Goal: Navigation & Orientation: Find specific page/section

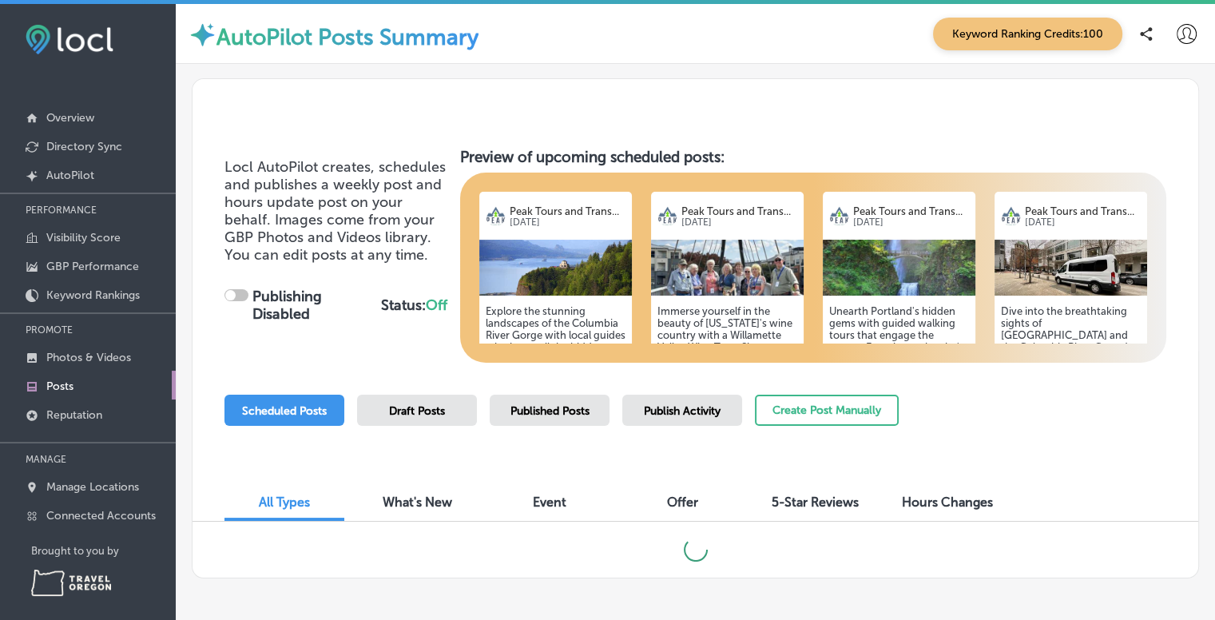
click at [565, 317] on h5 "Explore the stunning landscapes of the Columbia River Gorge with local guides w…" at bounding box center [556, 395] width 140 height 180
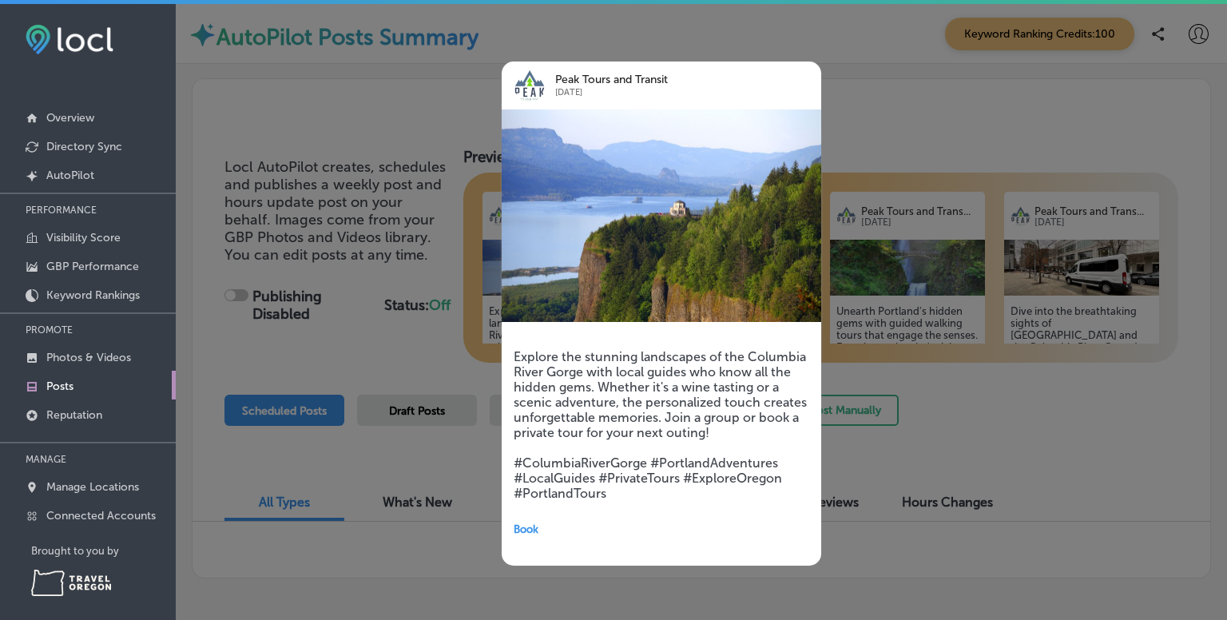
checkbox input "true"
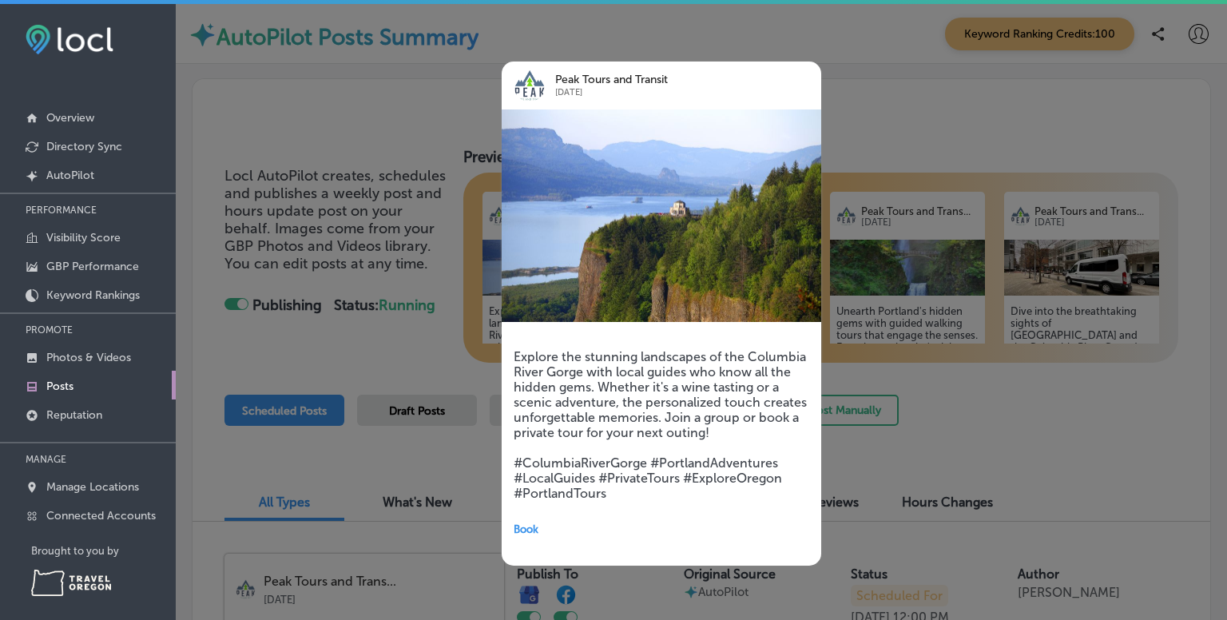
click at [913, 130] on div at bounding box center [613, 310] width 1227 height 620
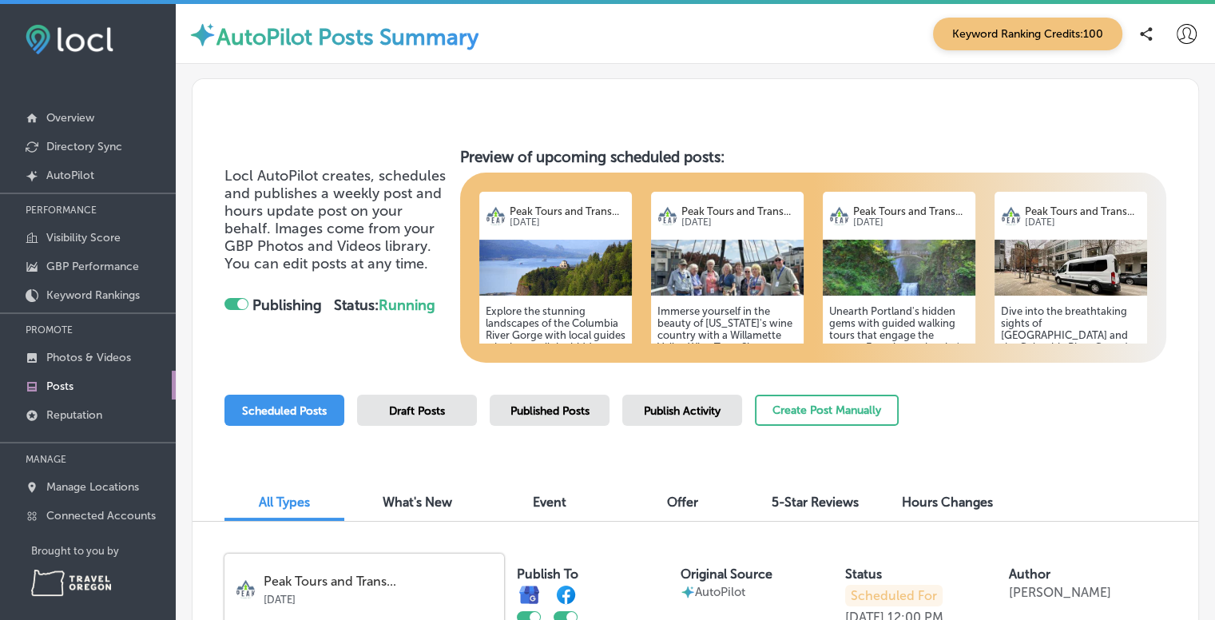
click at [1177, 36] on icon at bounding box center [1187, 34] width 20 height 20
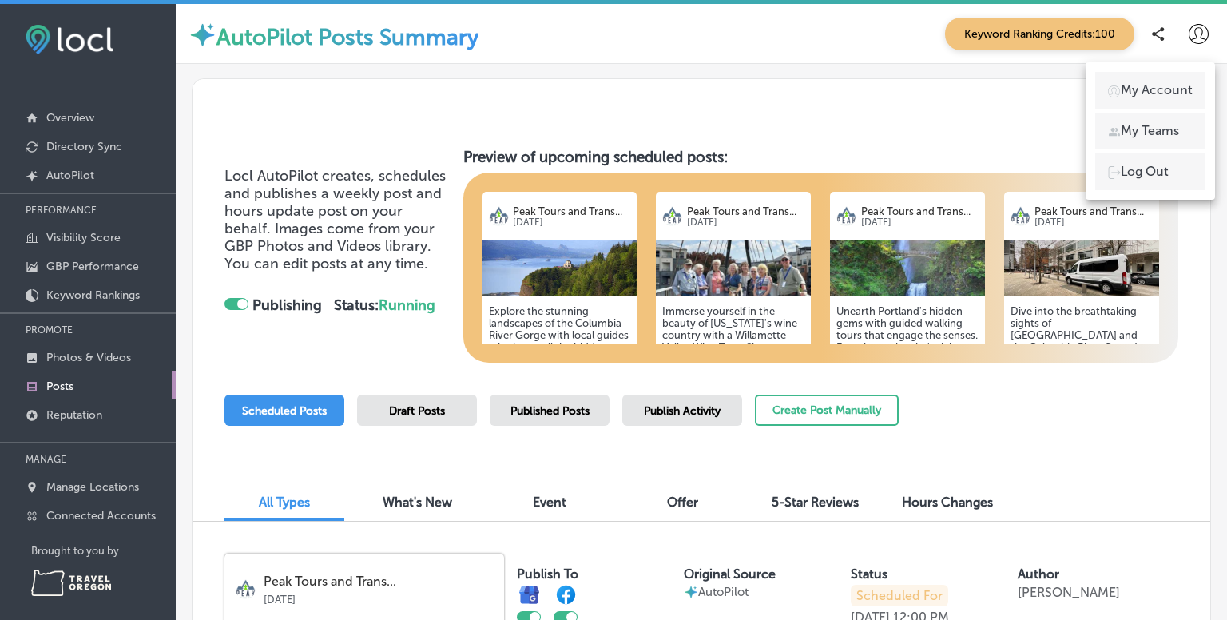
drag, startPoint x: 1219, startPoint y: 89, endPoint x: 1227, endPoint y: 277, distance: 188.7
click at [1227, 277] on div at bounding box center [613, 310] width 1227 height 620
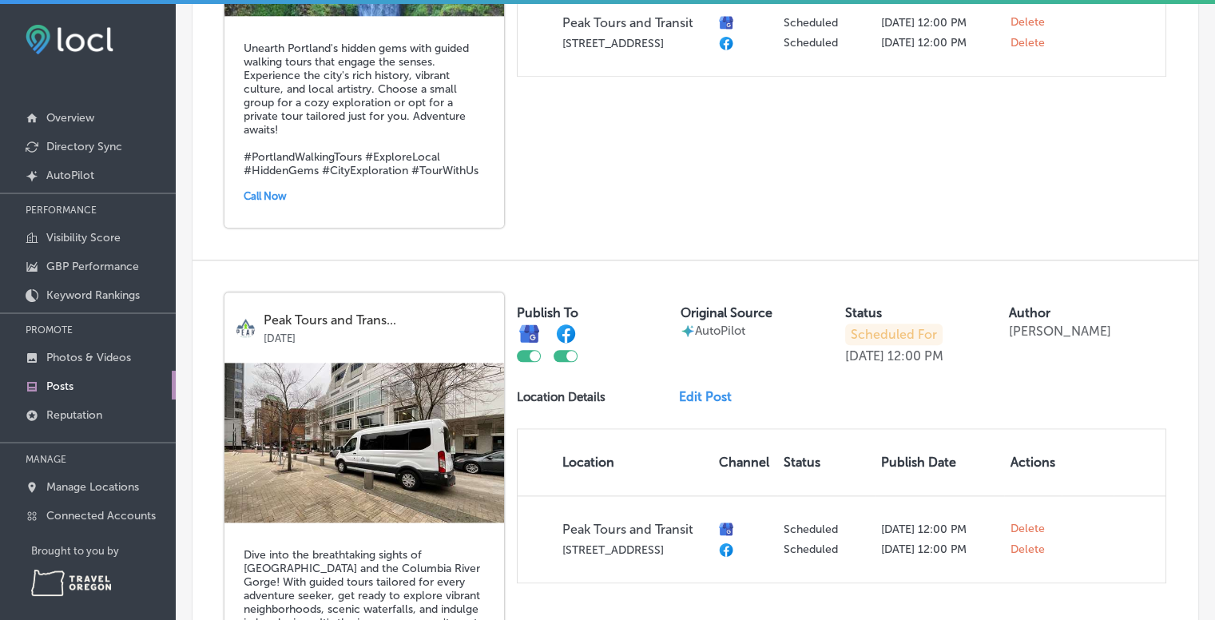
scroll to position [2075, 0]
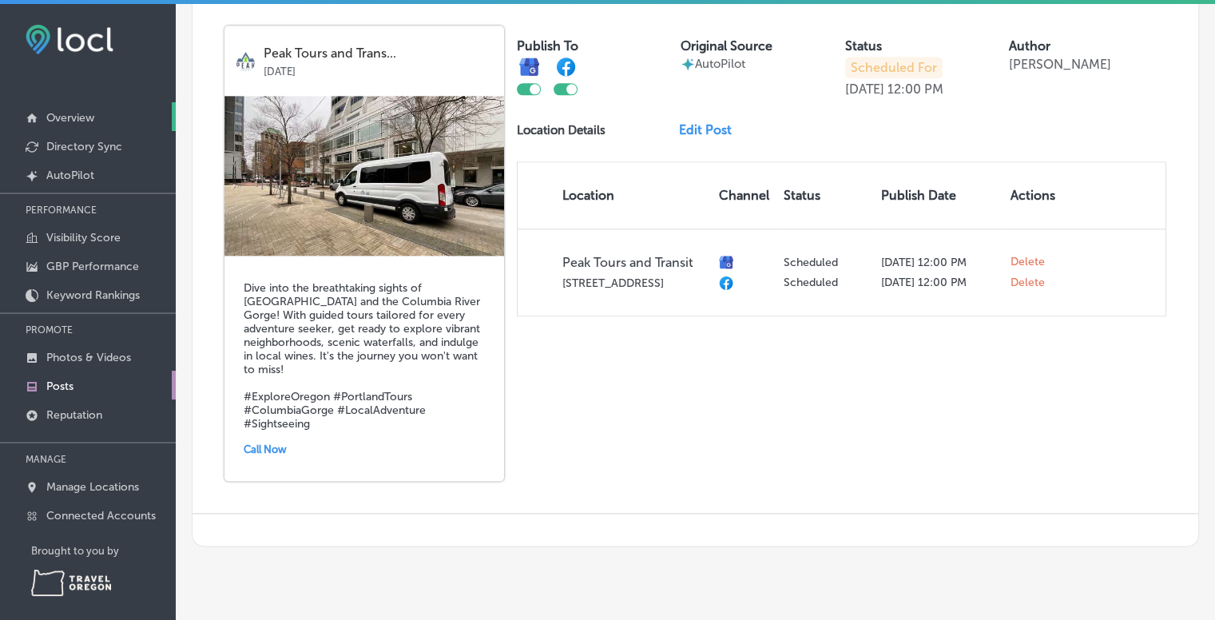
click at [76, 111] on p "Overview" at bounding box center [70, 118] width 48 height 14
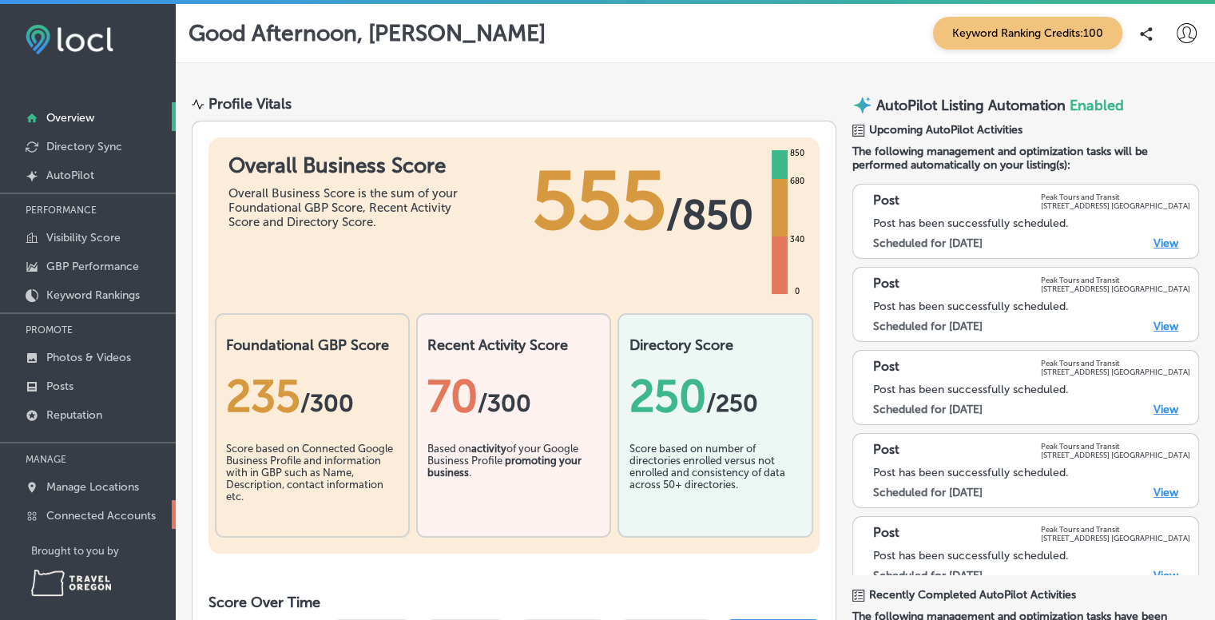
click at [115, 519] on p "Connected Accounts" at bounding box center [100, 516] width 109 height 14
